Goal: Navigation & Orientation: Find specific page/section

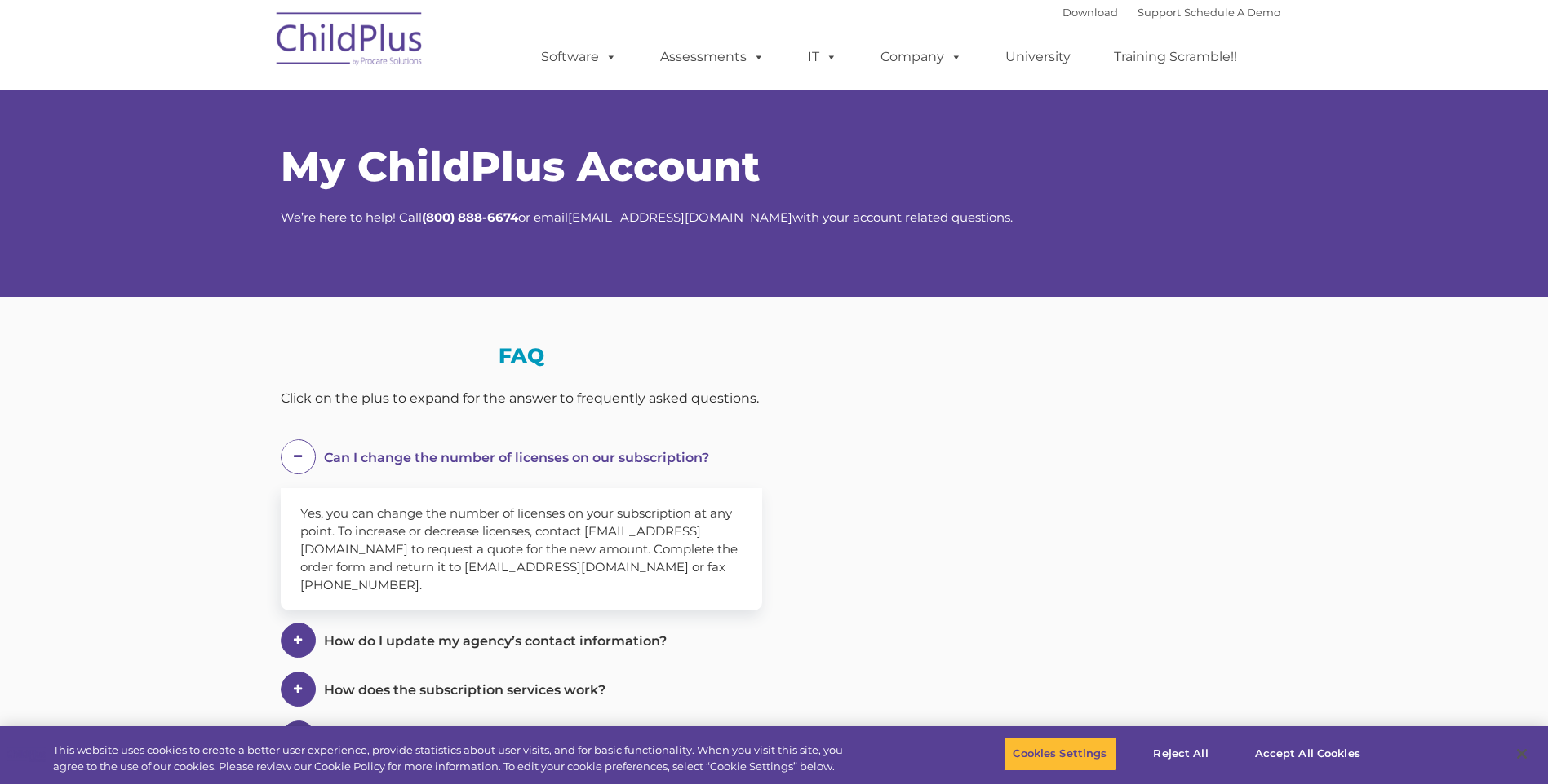
select select "MEDIUM"
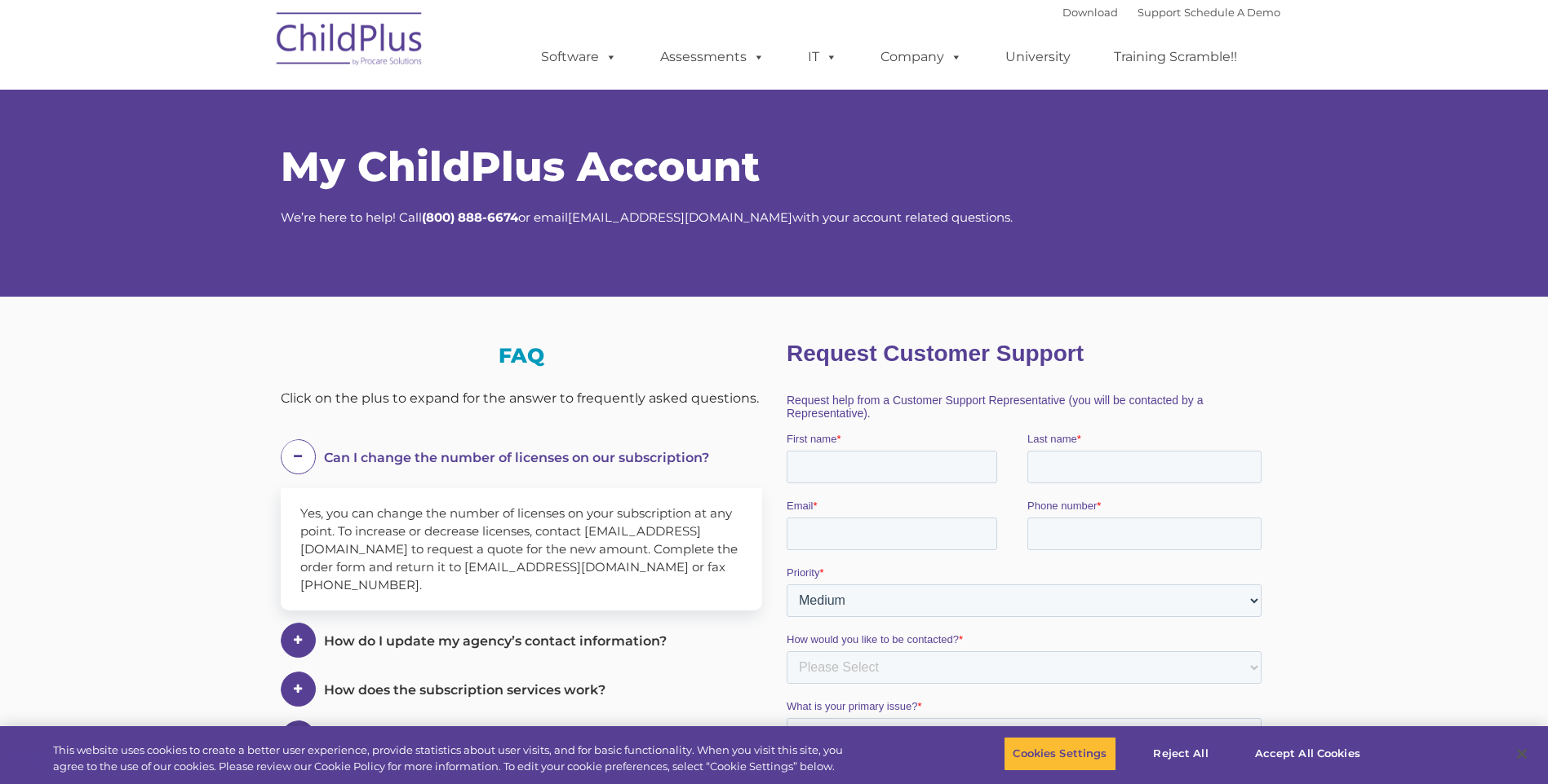
click at [377, 46] on img at bounding box center [350, 42] width 163 height 82
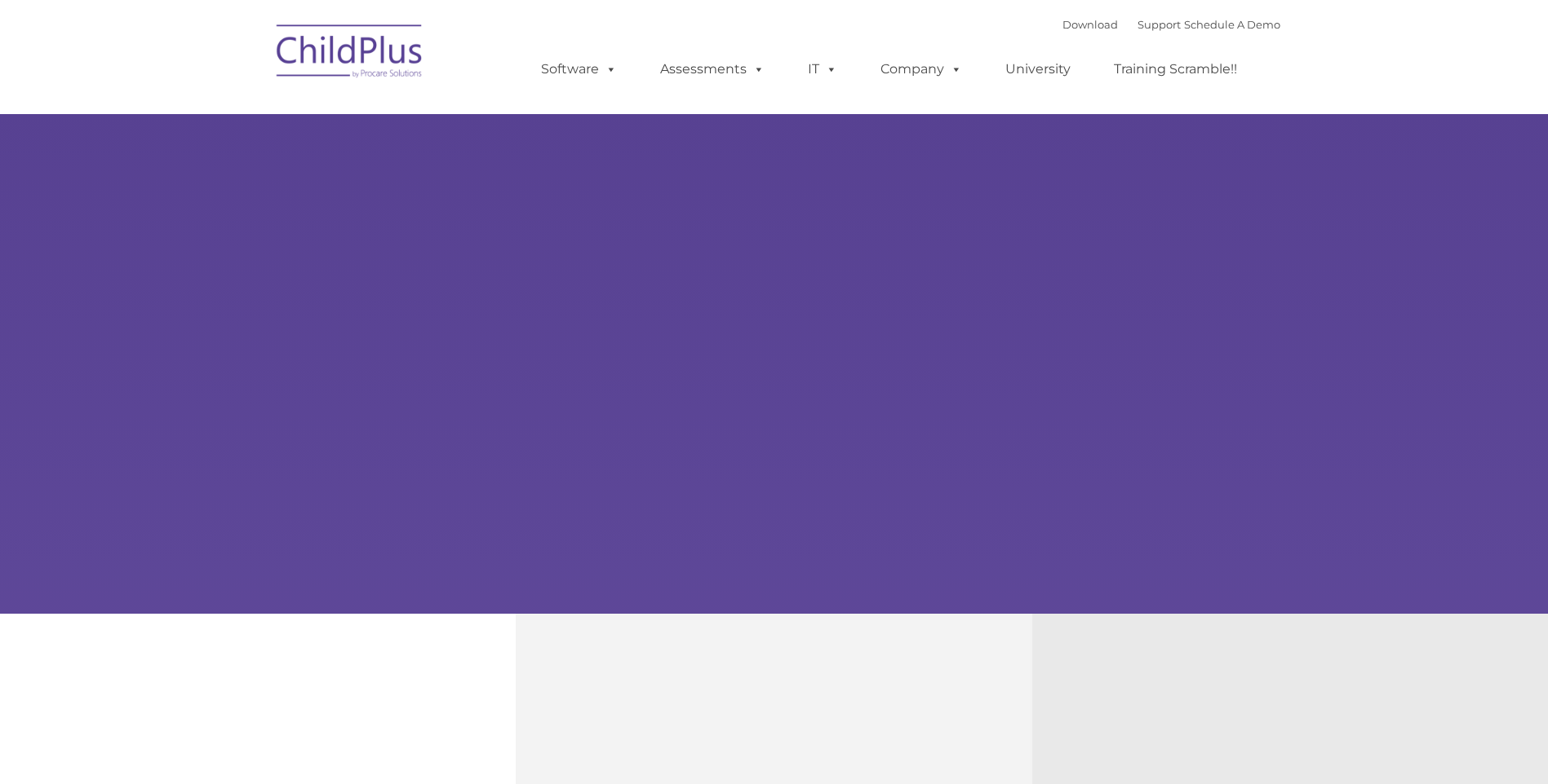
type input ""
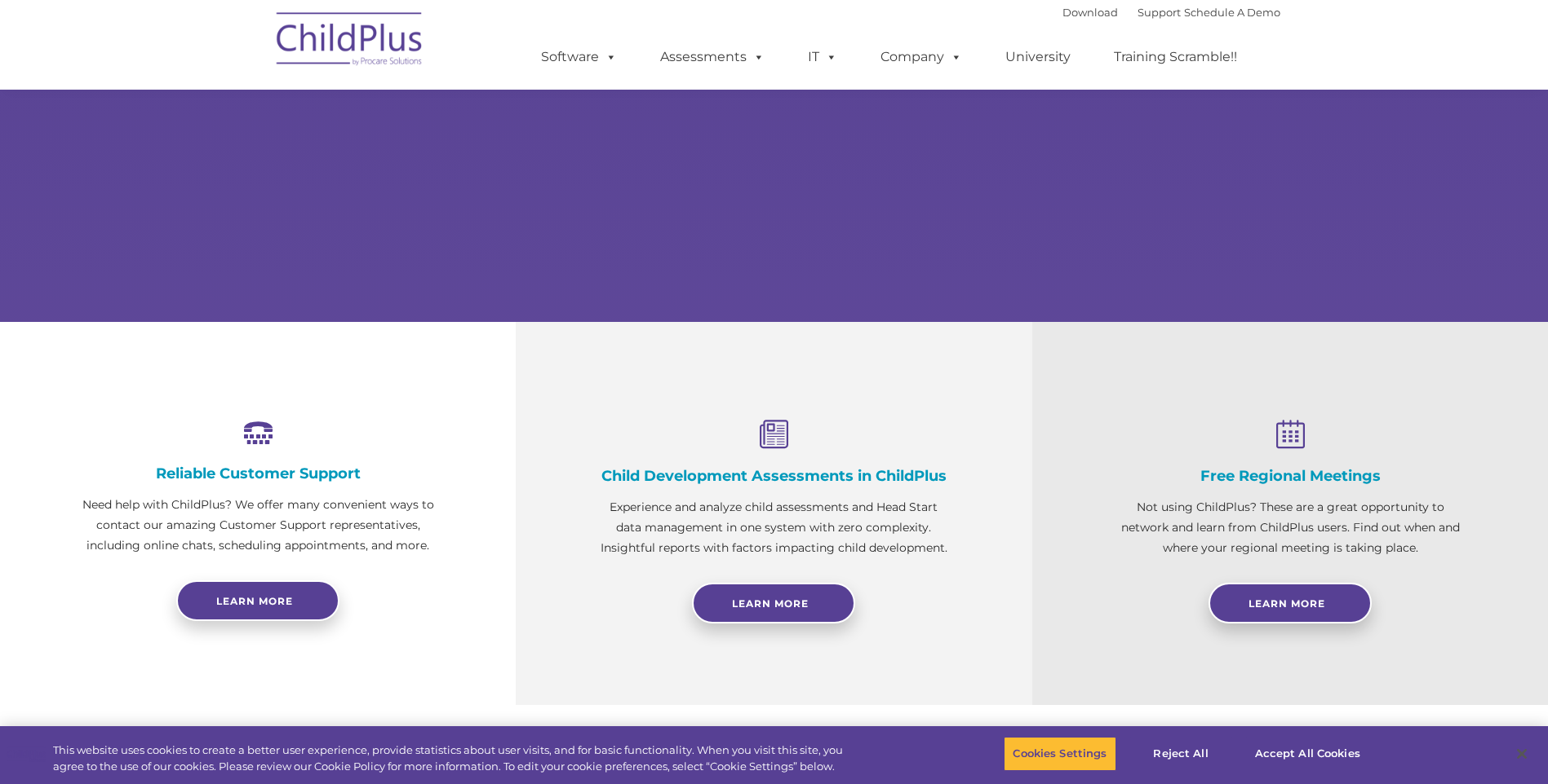
scroll to position [434, 0]
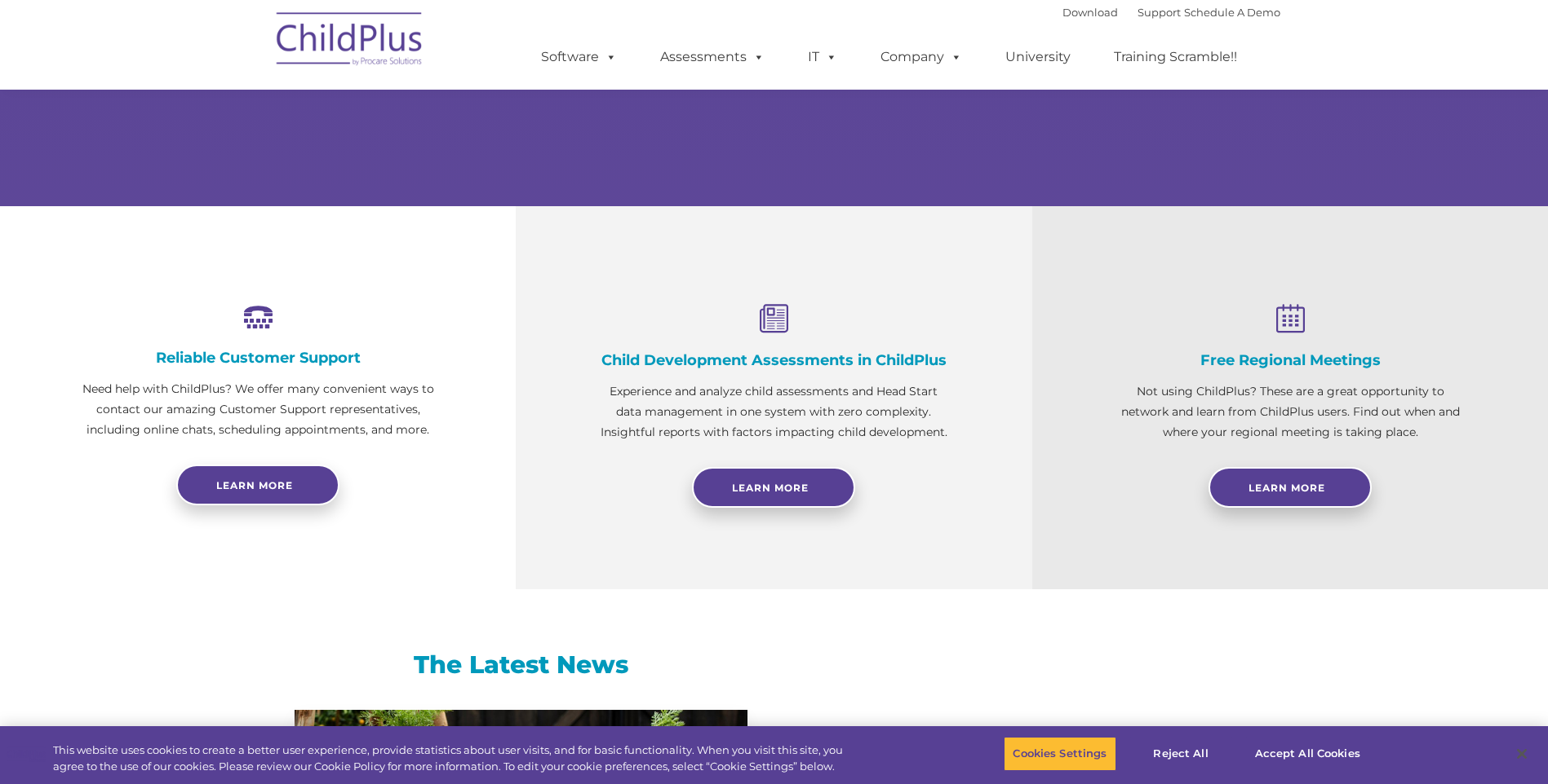
select select "MEDIUM"
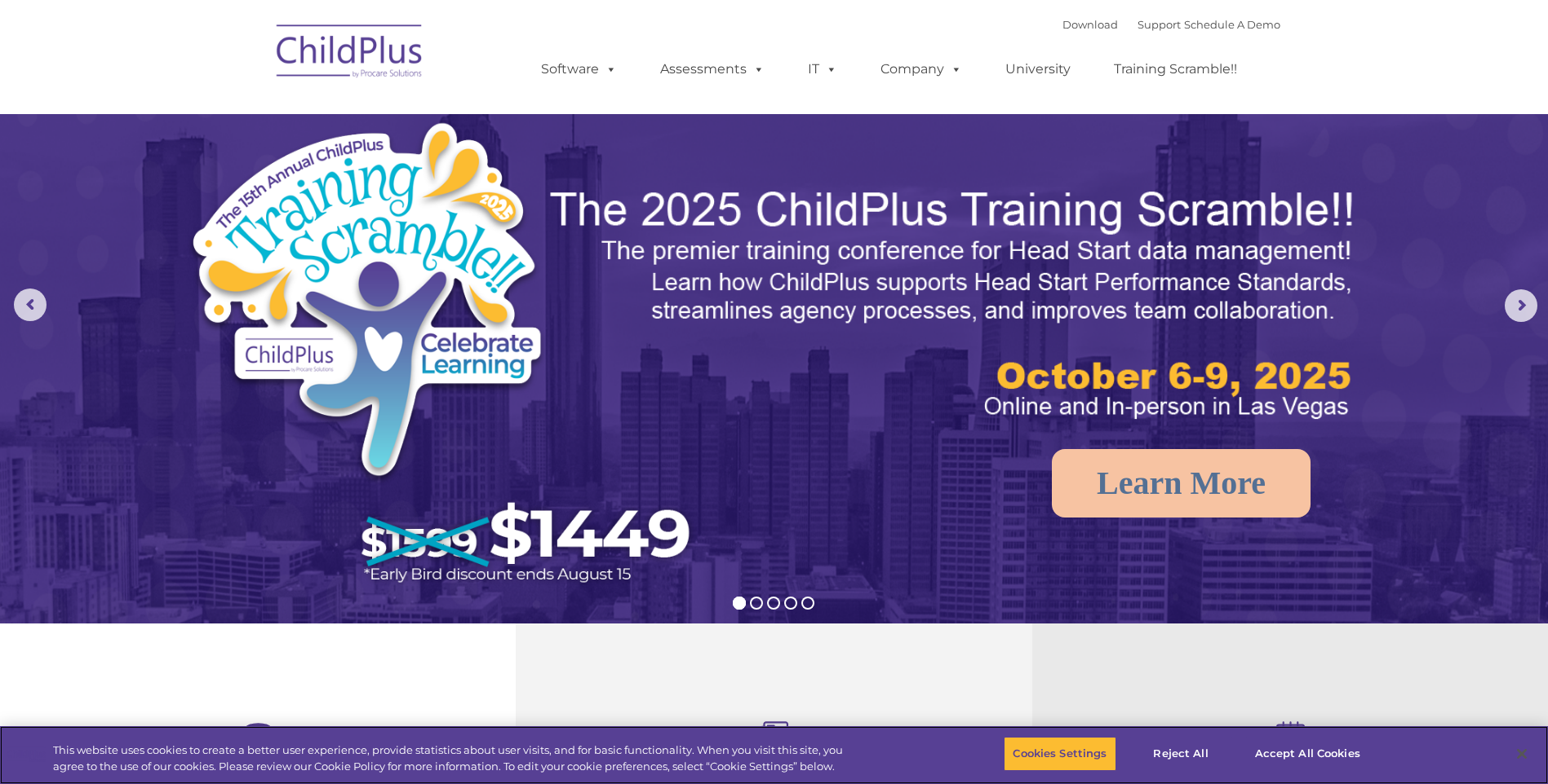
scroll to position [0, 0]
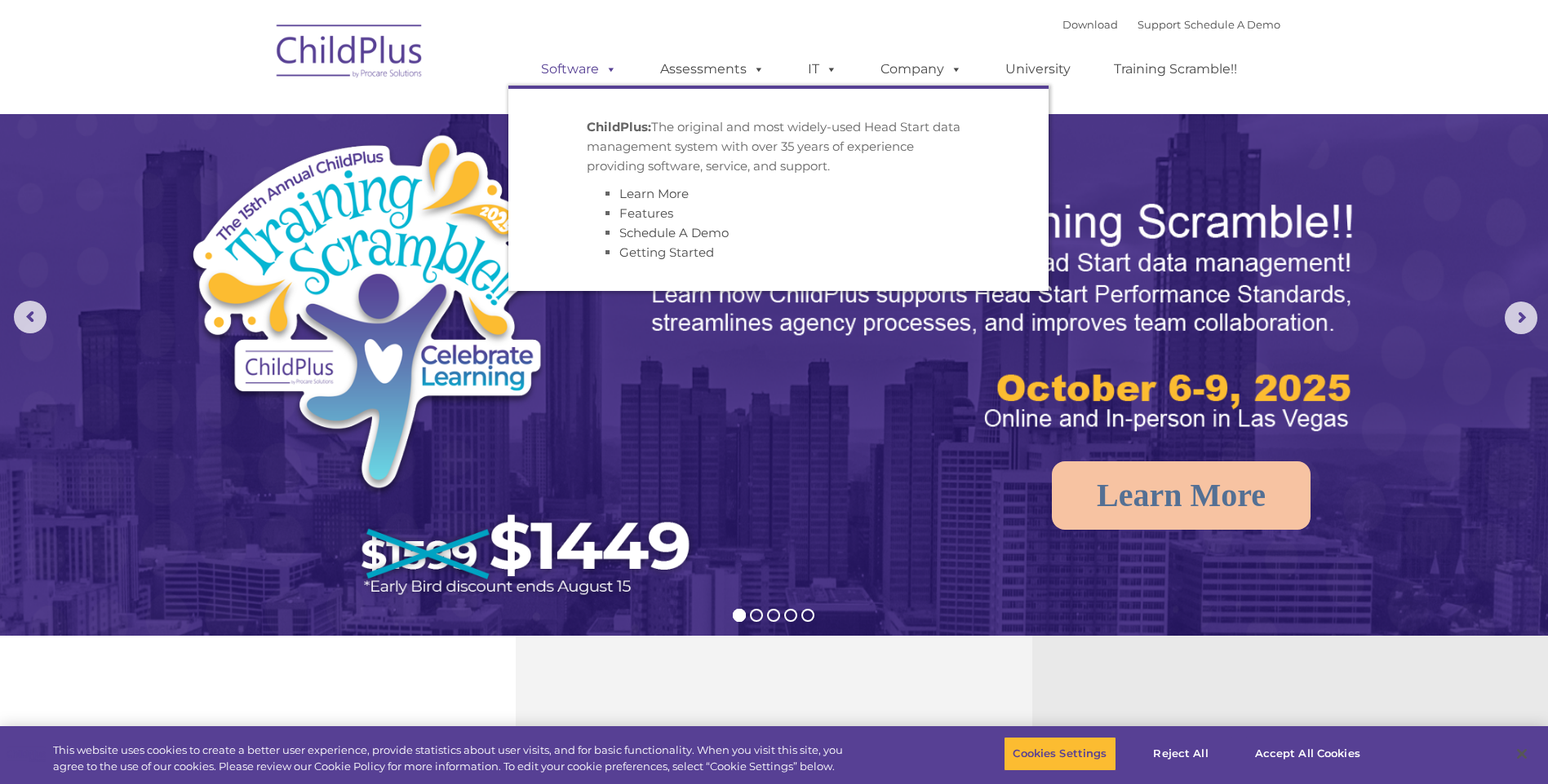
click at [578, 62] on link "Software" at bounding box center [579, 69] width 108 height 32
